Goal: Transaction & Acquisition: Purchase product/service

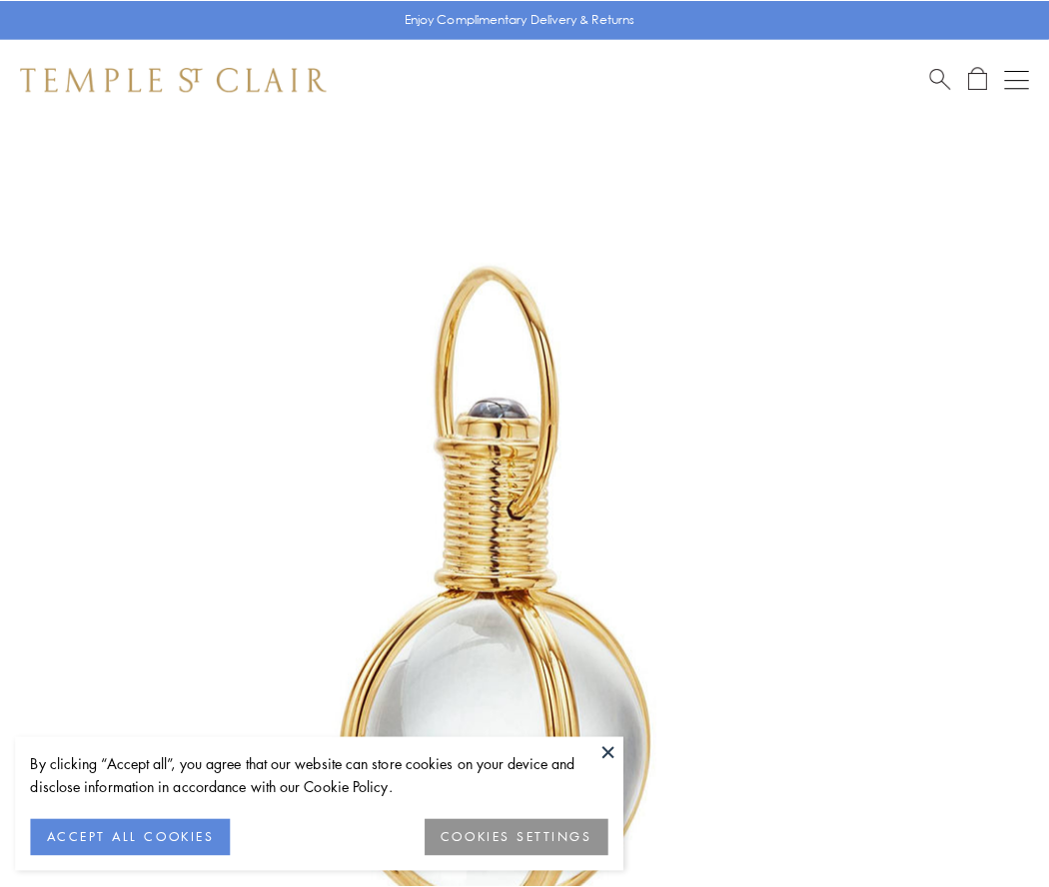
scroll to position [521, 0]
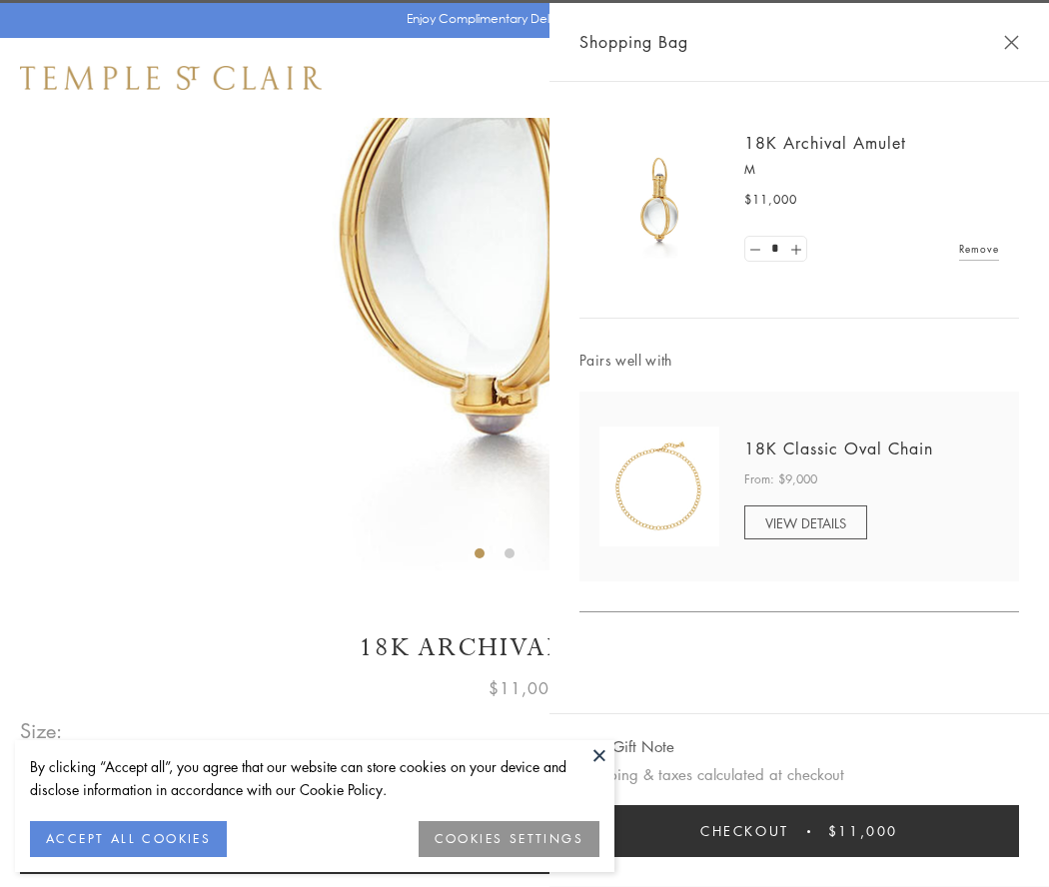
click at [799, 831] on button "Checkout $11,000" at bounding box center [798, 831] width 439 height 52
